Goal: Task Accomplishment & Management: Manage account settings

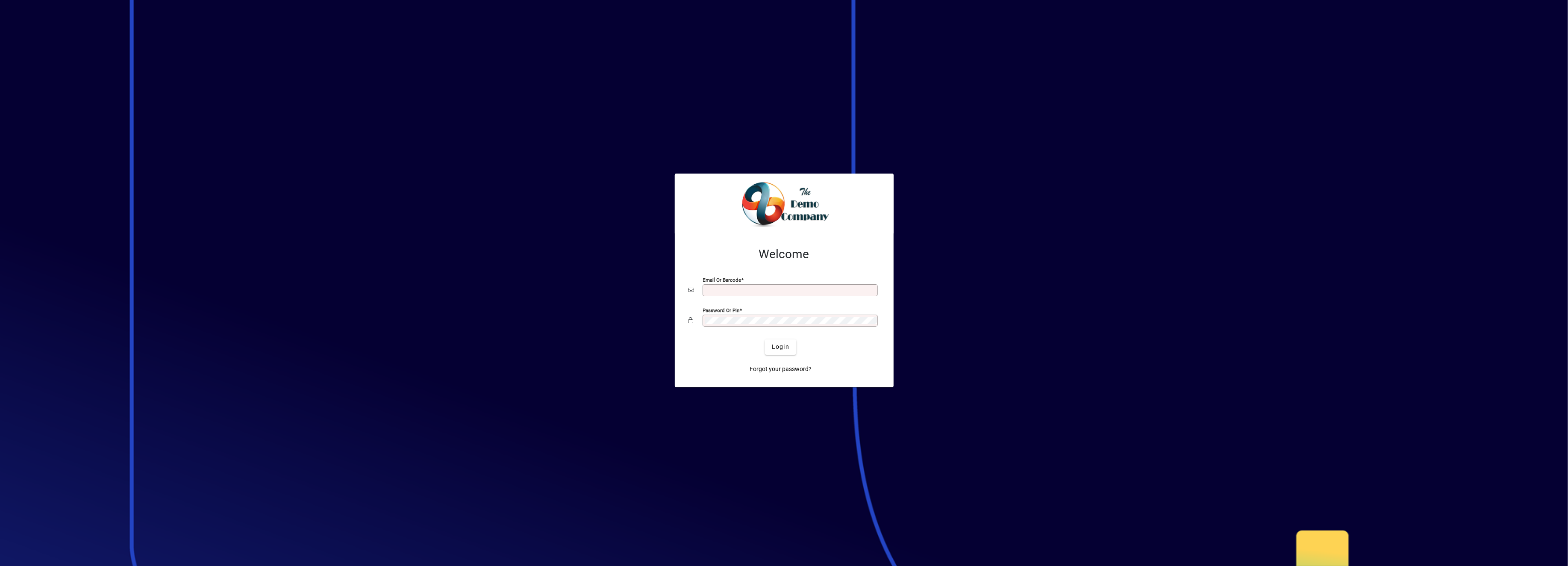
type input "**********"
click at [981, 194] on div at bounding box center [784, 283] width 1568 height 566
